Goal: Task Accomplishment & Management: Manage account settings

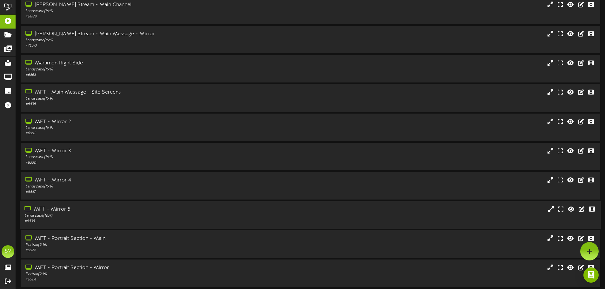
scroll to position [51, 0]
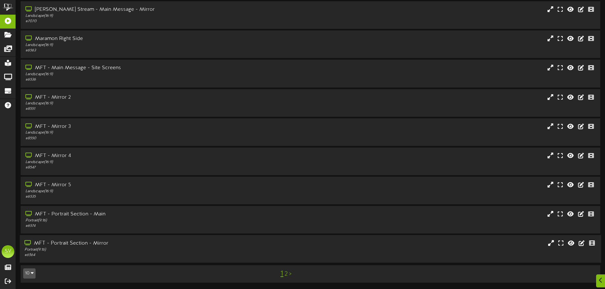
click at [296, 247] on div "MFT - Portrait Section - Mirror Portrait ( 9:16 ) # 6564" at bounding box center [310, 249] width 581 height 18
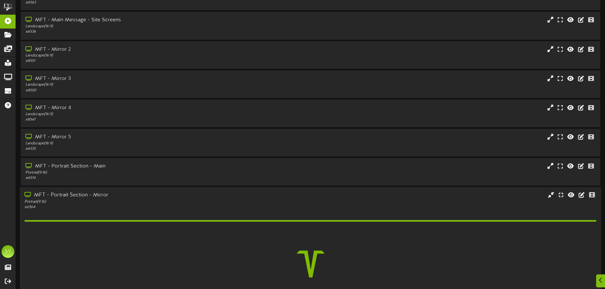
scroll to position [152, 0]
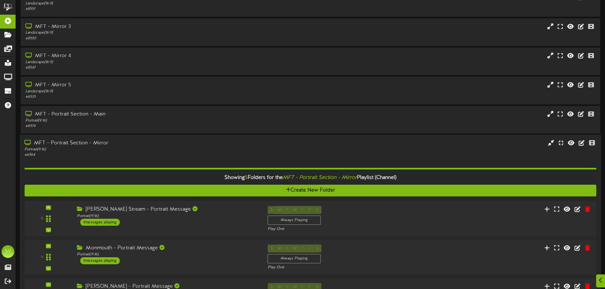
click at [231, 142] on div "MFT - Portrait Section - Mirror" at bounding box center [140, 143] width 233 height 7
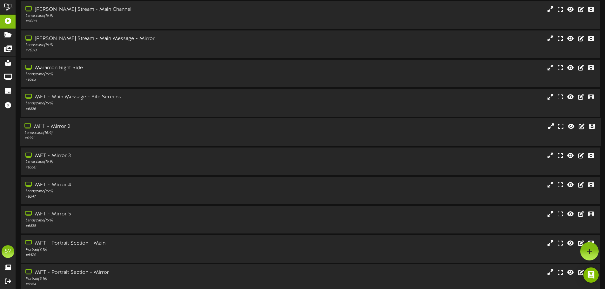
scroll to position [0, 0]
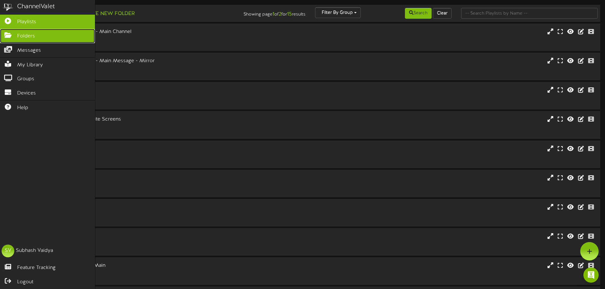
click at [3, 38] on link "Folders" at bounding box center [47, 36] width 95 height 14
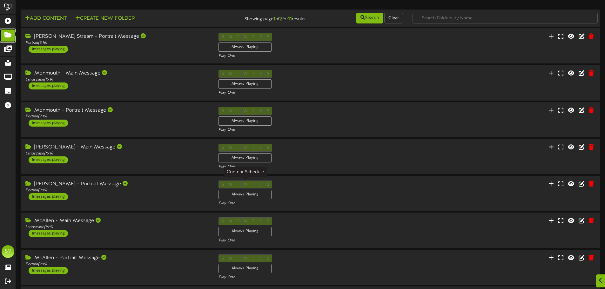
scroll to position [133, 0]
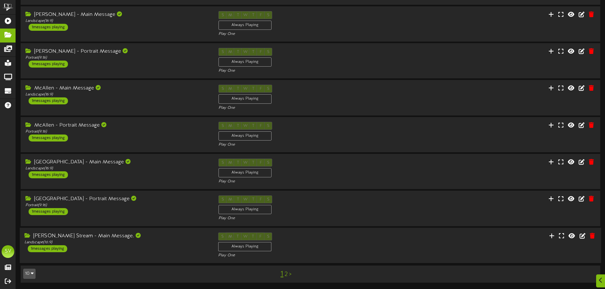
click at [370, 241] on div "S M T W T F S Always Playing Play One" at bounding box center [310, 246] width 194 height 26
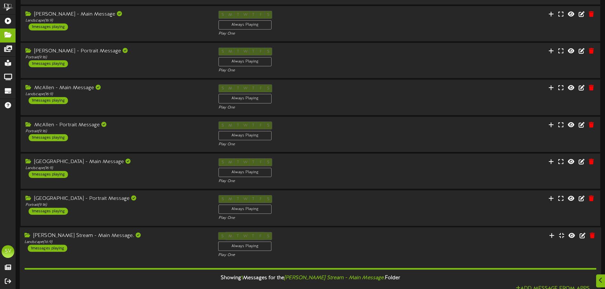
scroll to position [214, 0]
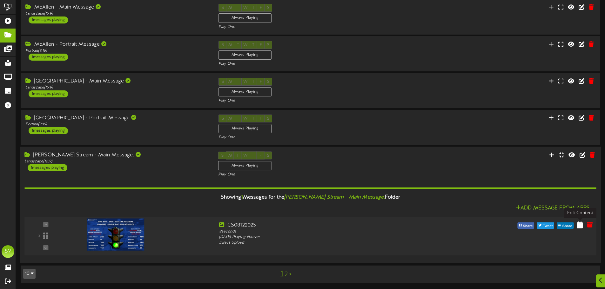
click at [582, 227] on icon at bounding box center [580, 224] width 6 height 7
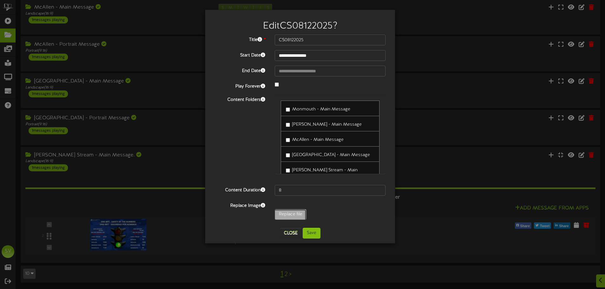
type input "**********"
type input "CS08132025"
click at [315, 235] on button "Save" at bounding box center [312, 233] width 18 height 11
